Goal: Task Accomplishment & Management: Manage account settings

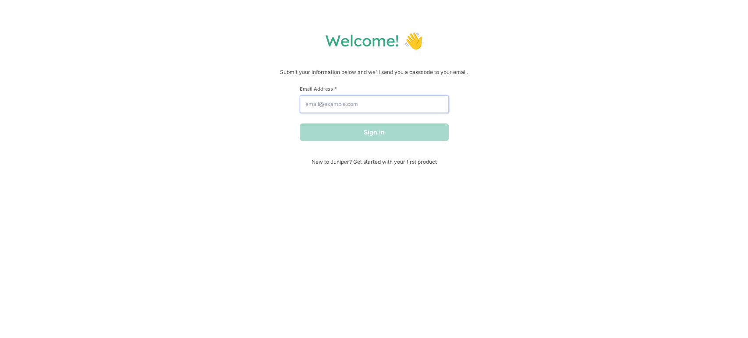
click at [347, 100] on input "Email Address *" at bounding box center [374, 105] width 149 height 18
type input "[PERSON_NAME][EMAIL_ADDRESS][DOMAIN_NAME]"
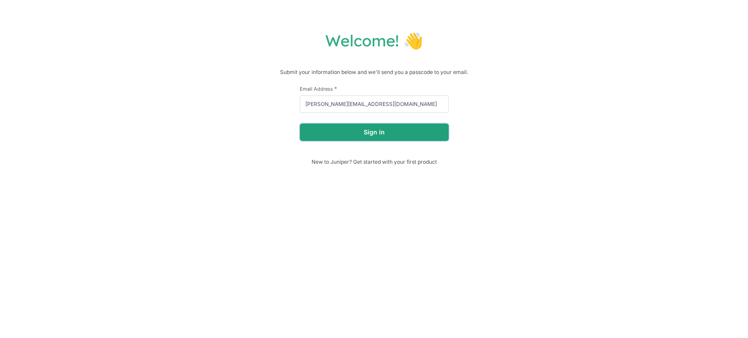
click at [357, 132] on button "Sign in" at bounding box center [374, 133] width 149 height 18
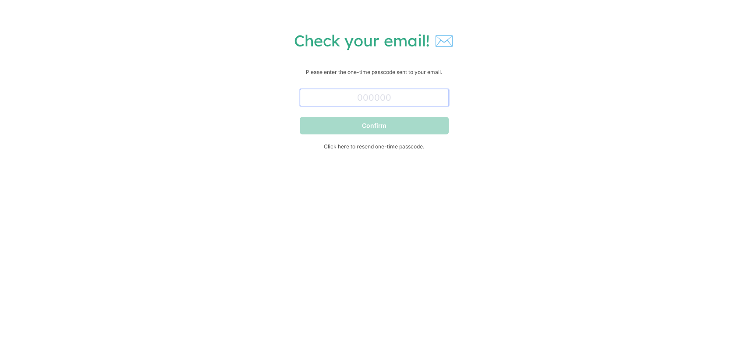
click at [389, 96] on input "text" at bounding box center [374, 98] width 149 height 18
paste input "648307"
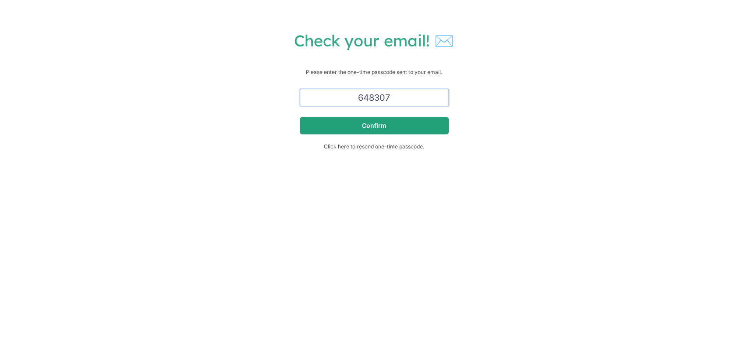
type input "648307"
click at [411, 129] on button "Confirm" at bounding box center [374, 126] width 149 height 18
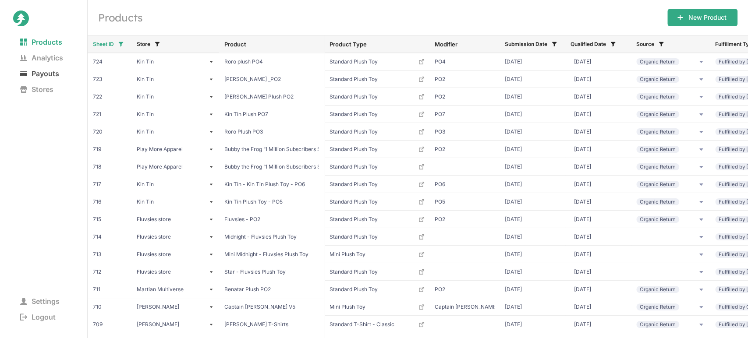
click at [40, 74] on span "Payouts" at bounding box center [39, 74] width 53 height 12
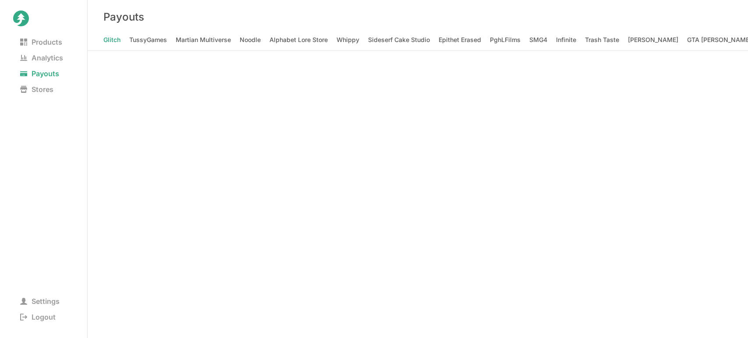
scroll to position [0, 2516]
click at [587, 41] on Elizabeth "[PERSON_NAME] [PERSON_NAME]" at bounding box center [638, 40] width 103 height 12
click at [50, 317] on span "Logout" at bounding box center [38, 317] width 50 height 12
